Goal: Task Accomplishment & Management: Manage account settings

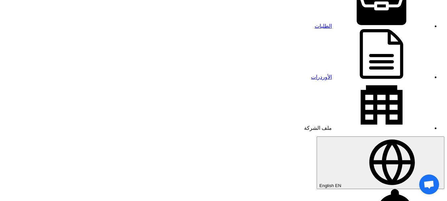
scroll to position [40, 0]
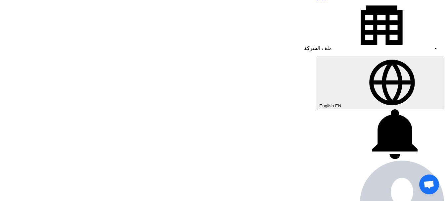
scroll to position [119, 0]
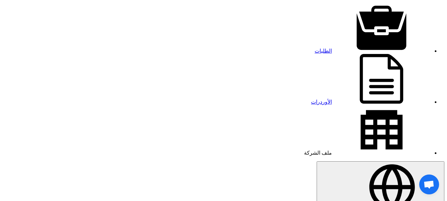
scroll to position [13, 0]
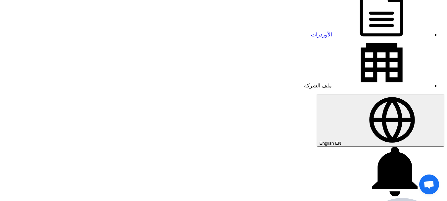
scroll to position [79, 0]
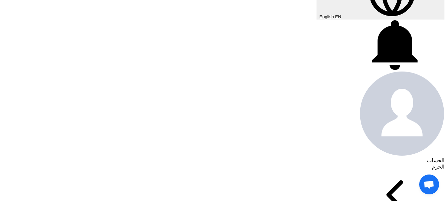
scroll to position [212, 0]
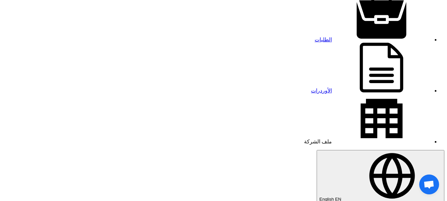
scroll to position [26, 0]
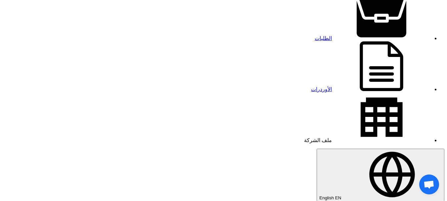
click at [357, 11] on use at bounding box center [382, 15] width 50 height 44
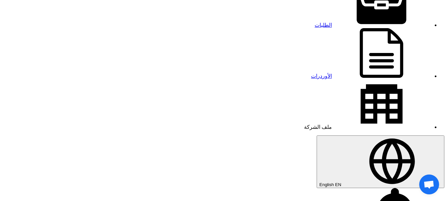
scroll to position [53, 0]
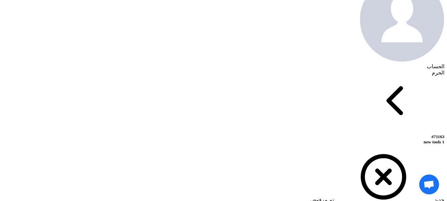
scroll to position [304, 0]
